Goal: Transaction & Acquisition: Purchase product/service

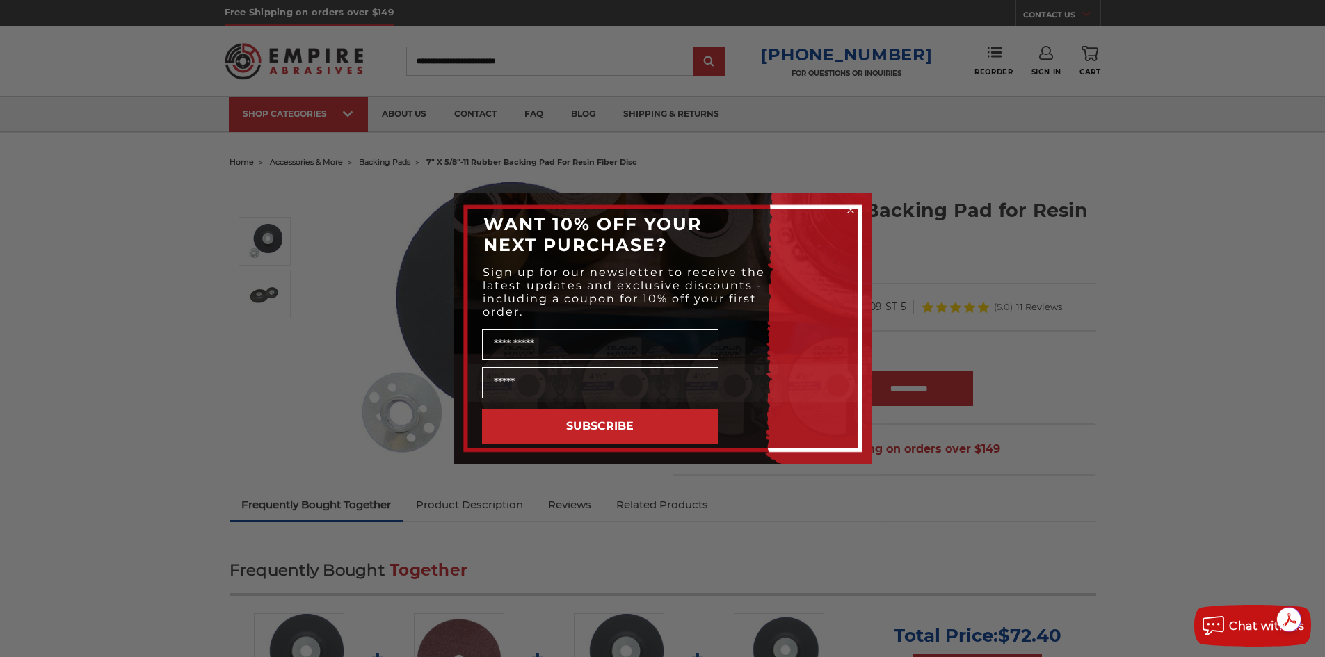
click at [854, 206] on circle "Close dialog" at bounding box center [850, 210] width 13 height 13
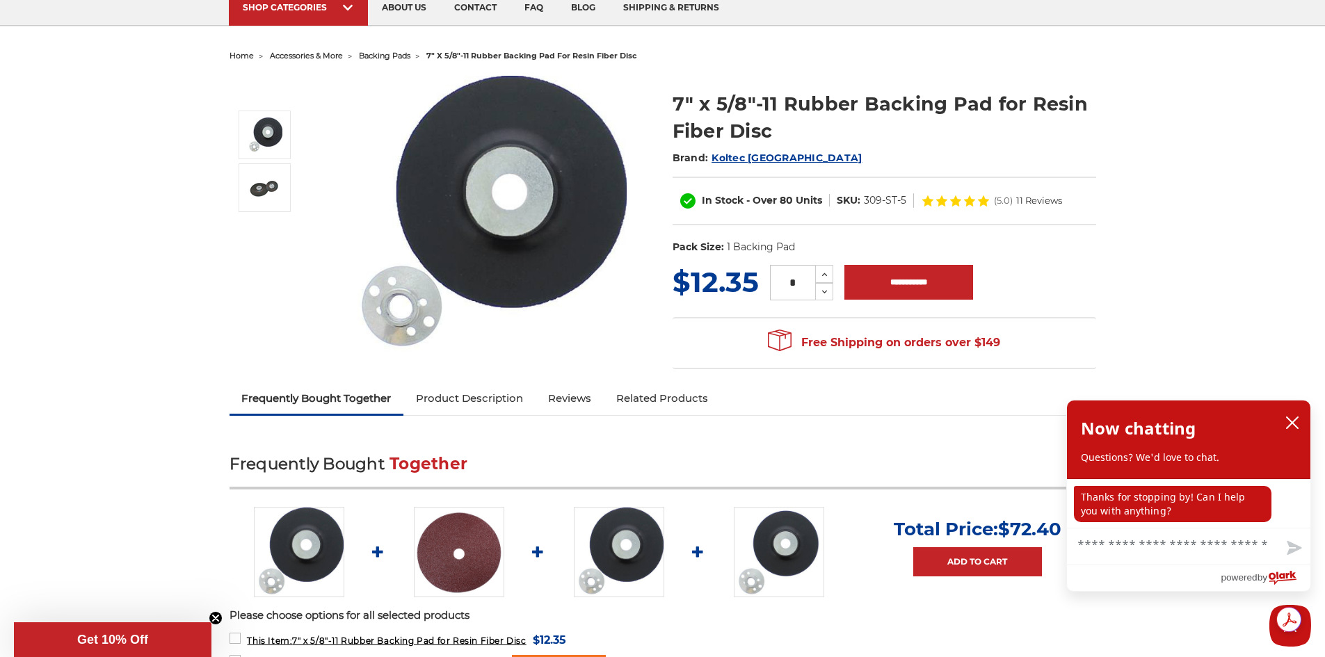
scroll to position [70, 0]
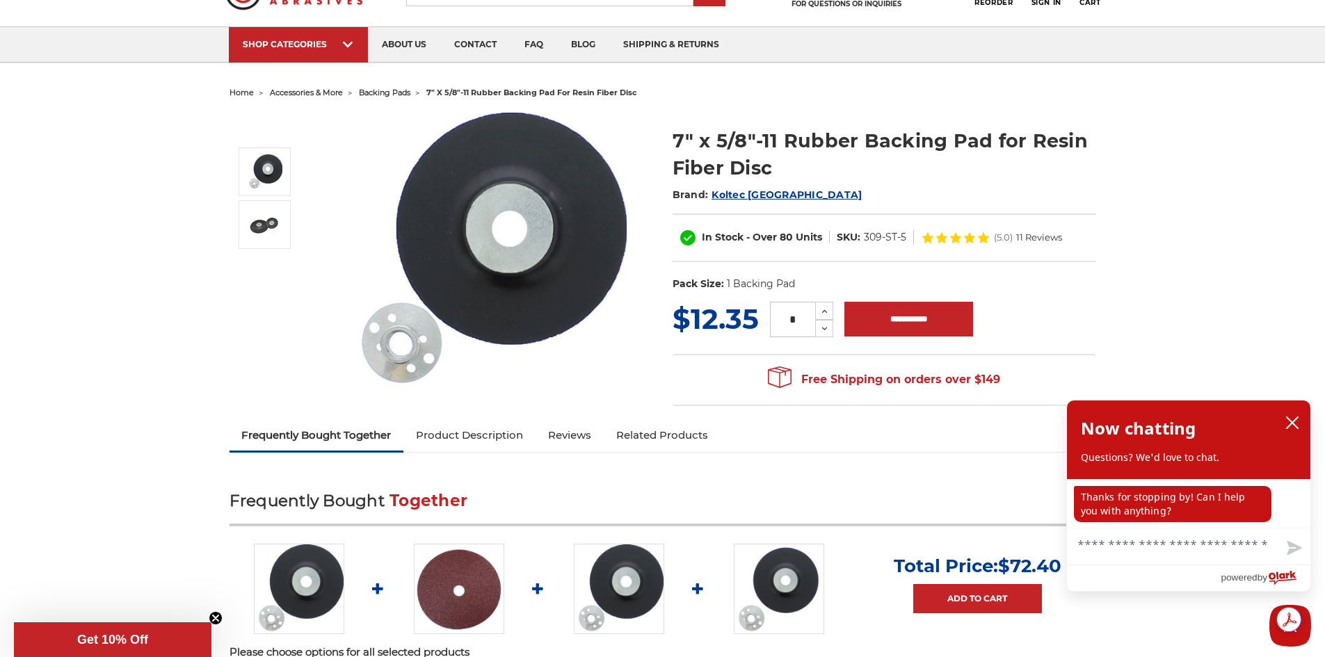
click at [525, 260] on img at bounding box center [488, 252] width 278 height 278
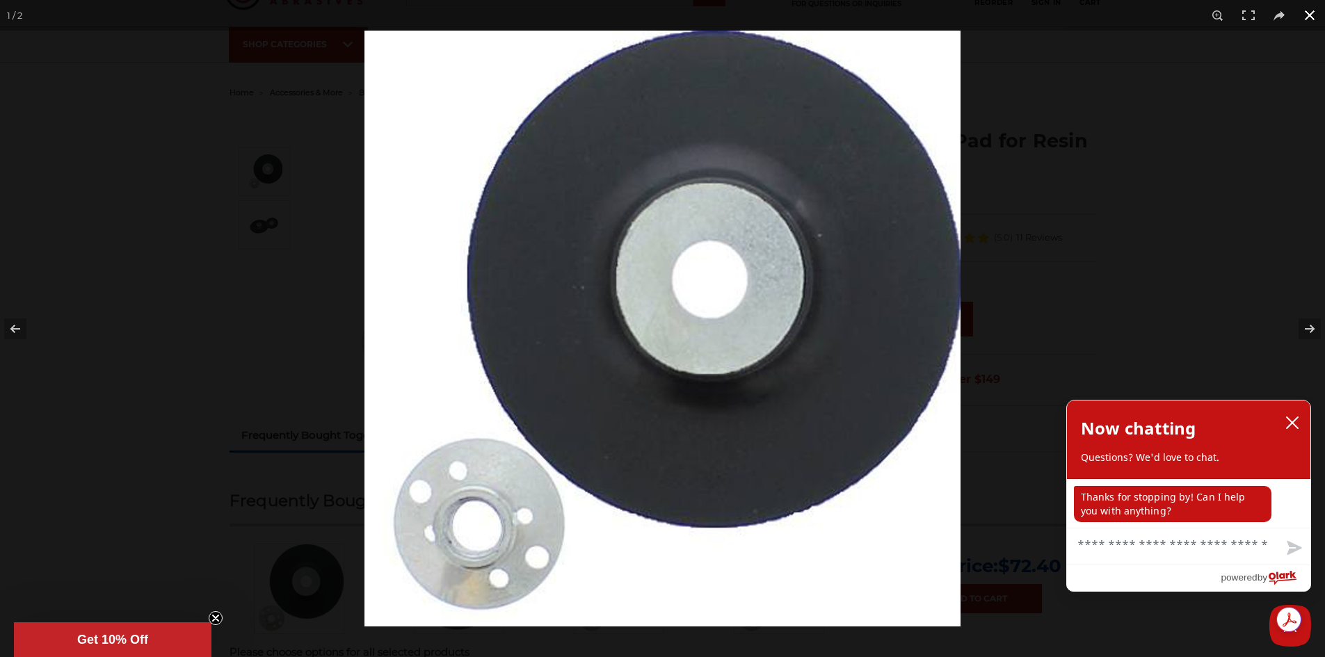
click at [1316, 15] on button at bounding box center [1310, 15] width 31 height 31
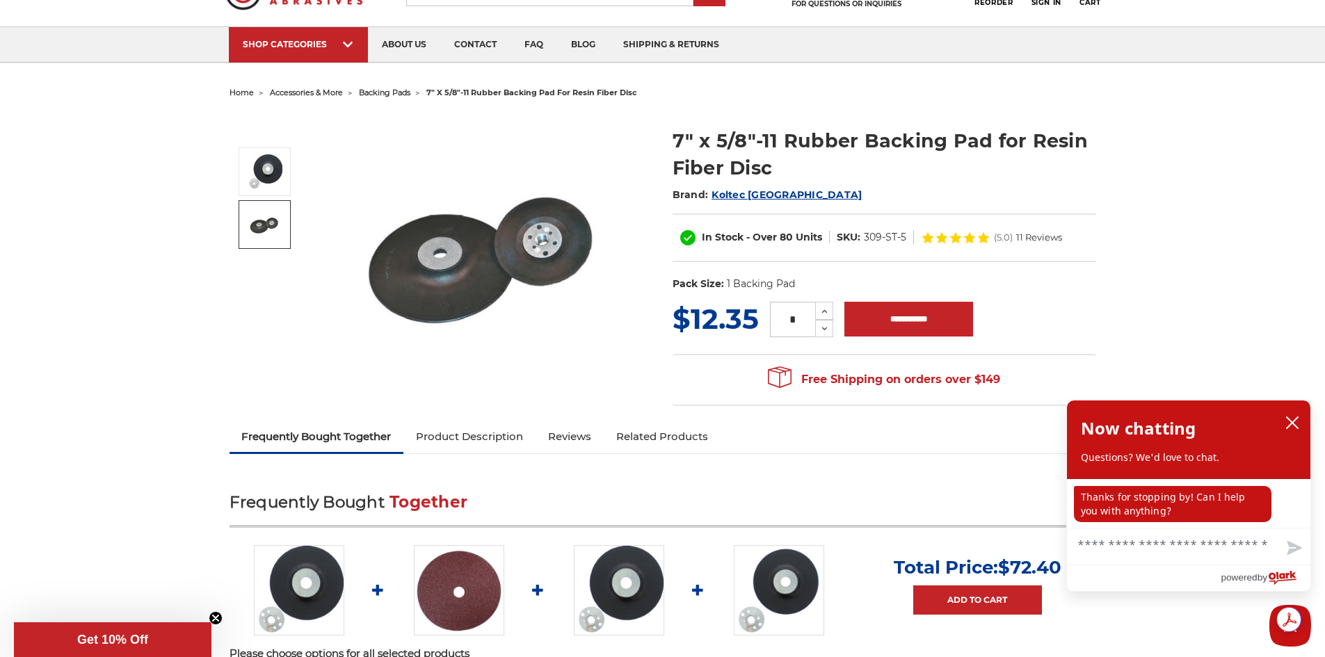
click at [269, 222] on img at bounding box center [265, 224] width 35 height 35
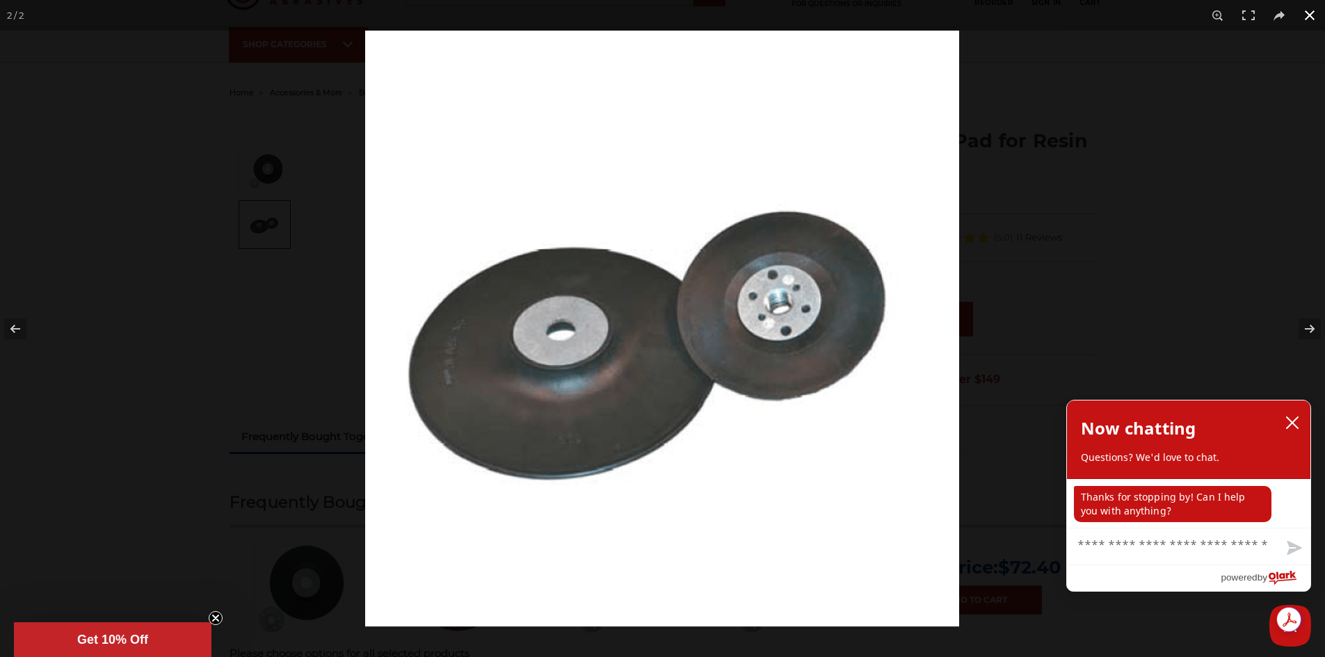
click at [1309, 13] on button at bounding box center [1310, 15] width 31 height 31
